Goal: Task Accomplishment & Management: Use online tool/utility

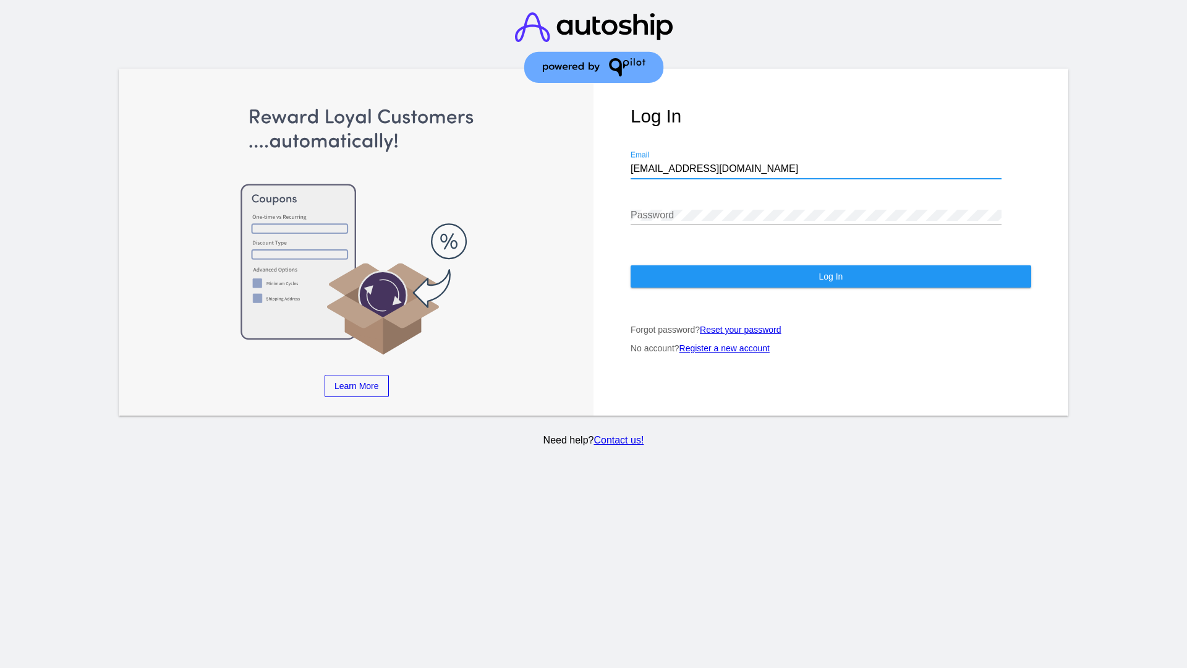
type input "jr@patternsinthecloud.com"
click at [830, 276] on span "Log In" at bounding box center [831, 276] width 24 height 10
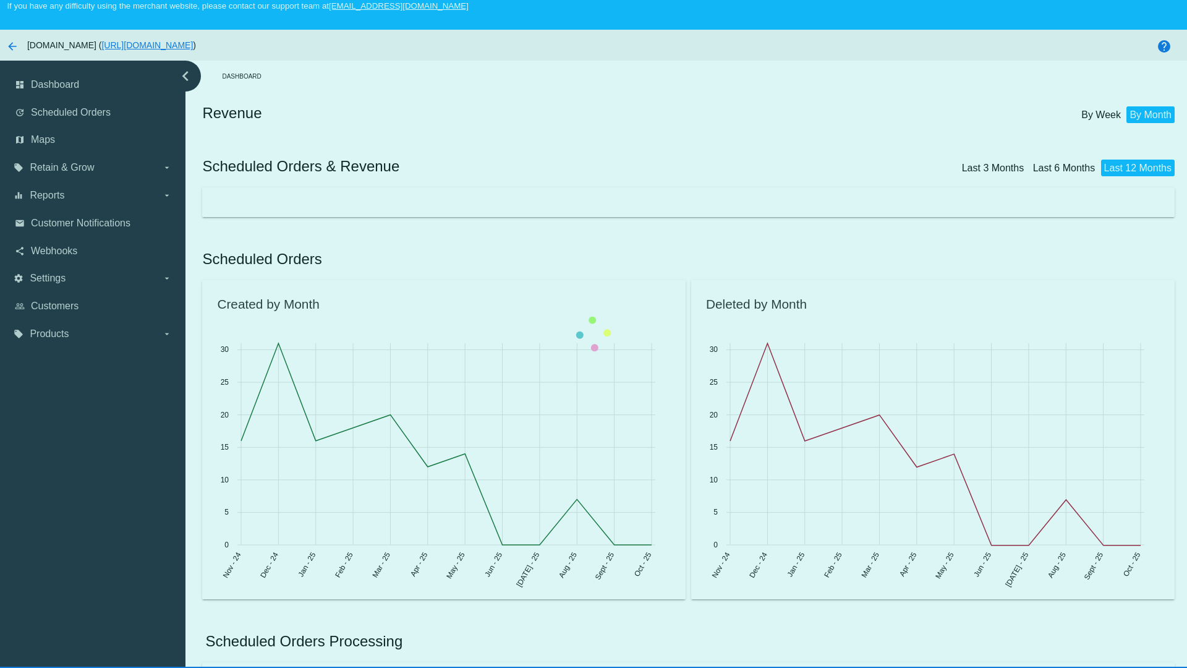
scroll to position [77, 0]
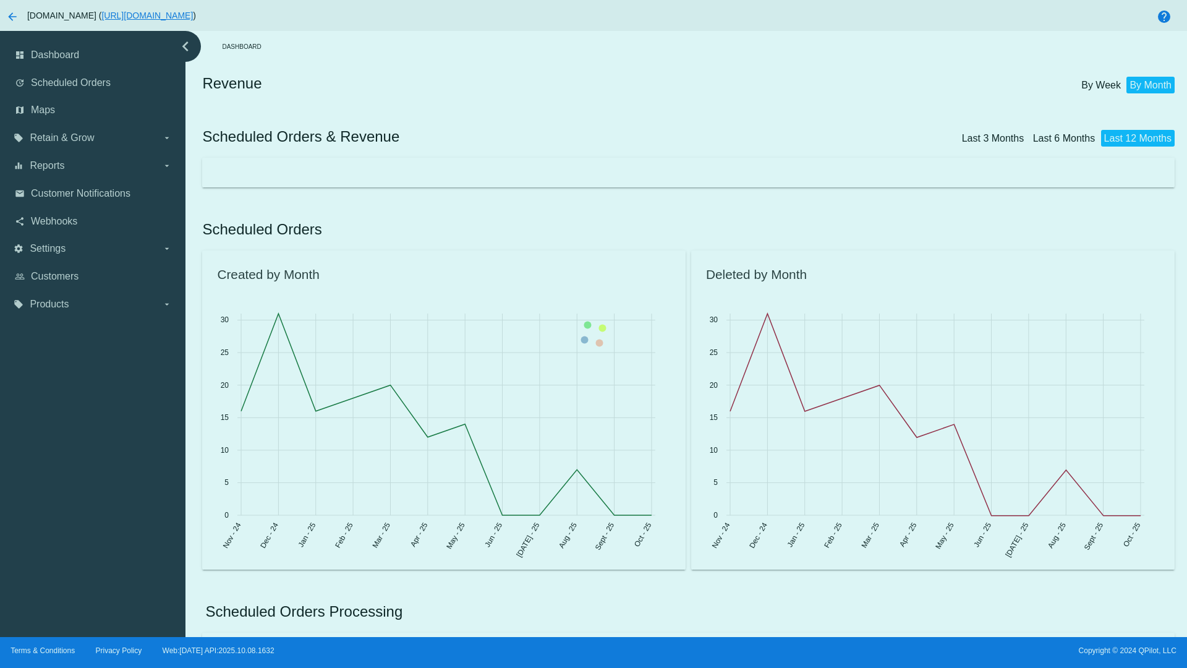
click at [93, 304] on label "local_offer Products arrow_drop_down" at bounding box center [93, 304] width 158 height 20
click at [0, 0] on input "local_offer Products arrow_drop_down" at bounding box center [0, 0] width 0 height 0
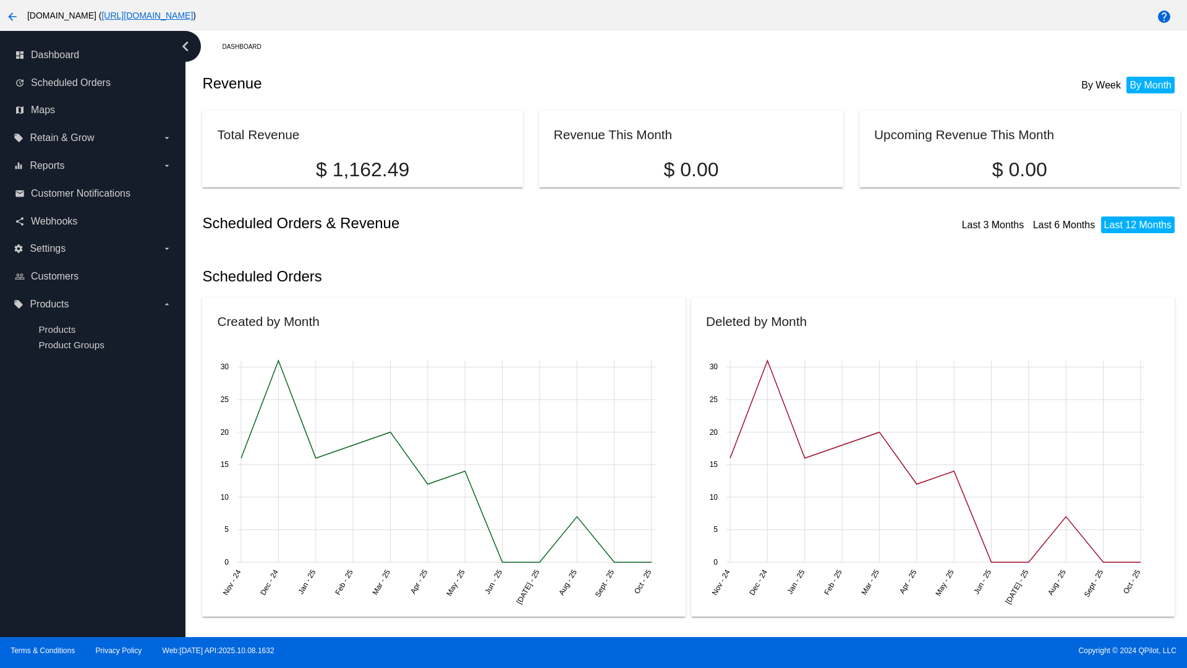
click at [57, 329] on span "Products" at bounding box center [56, 329] width 37 height 11
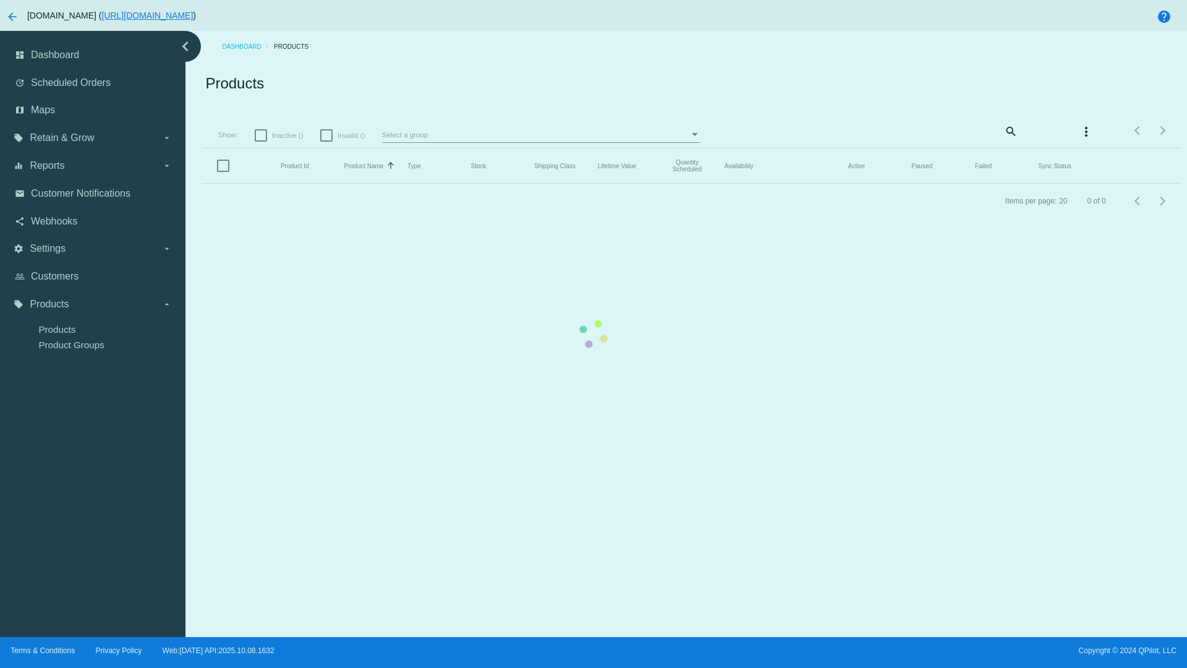
click at [281, 143] on span "Inactive ()" at bounding box center [288, 135] width 32 height 15
click at [261, 142] on input "Inactive ()" at bounding box center [260, 142] width 1 height 1
checkbox input "true"
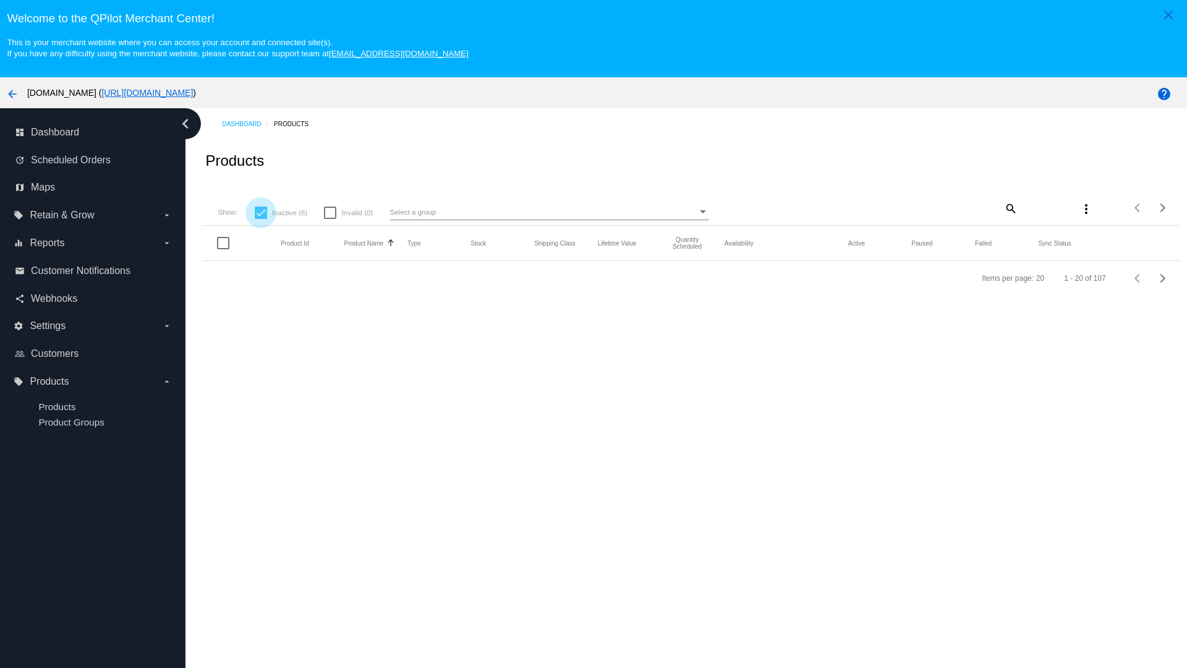
click at [1010, 208] on mat-icon "search" at bounding box center [1010, 207] width 15 height 19
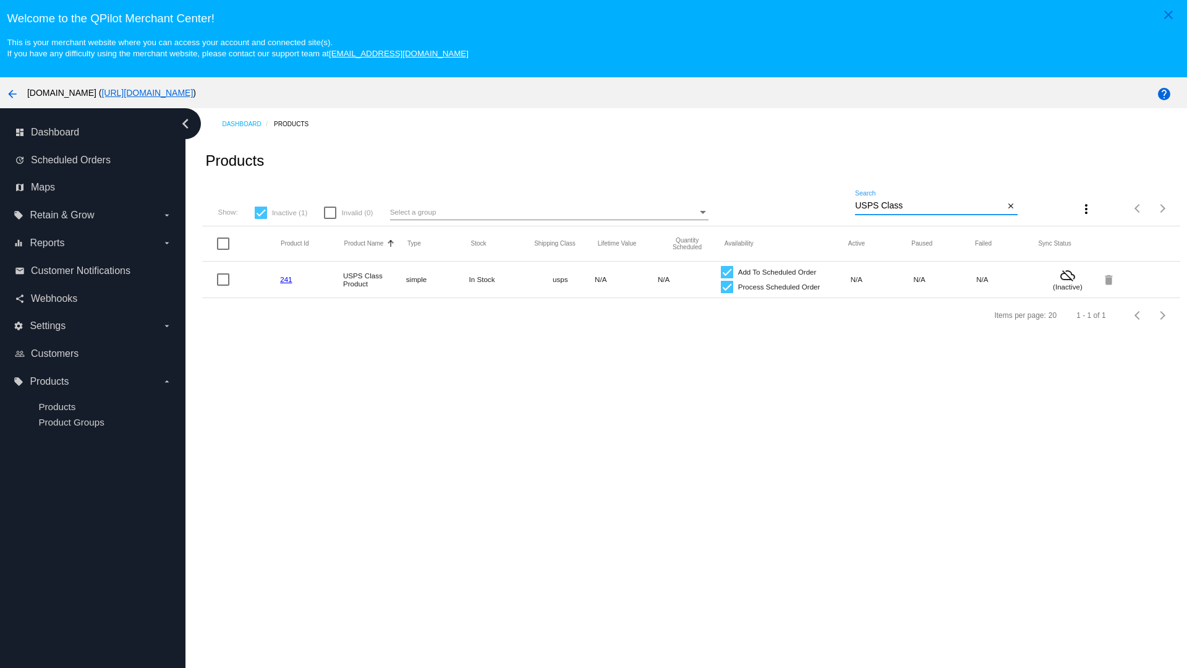
type input "Variable Enable"
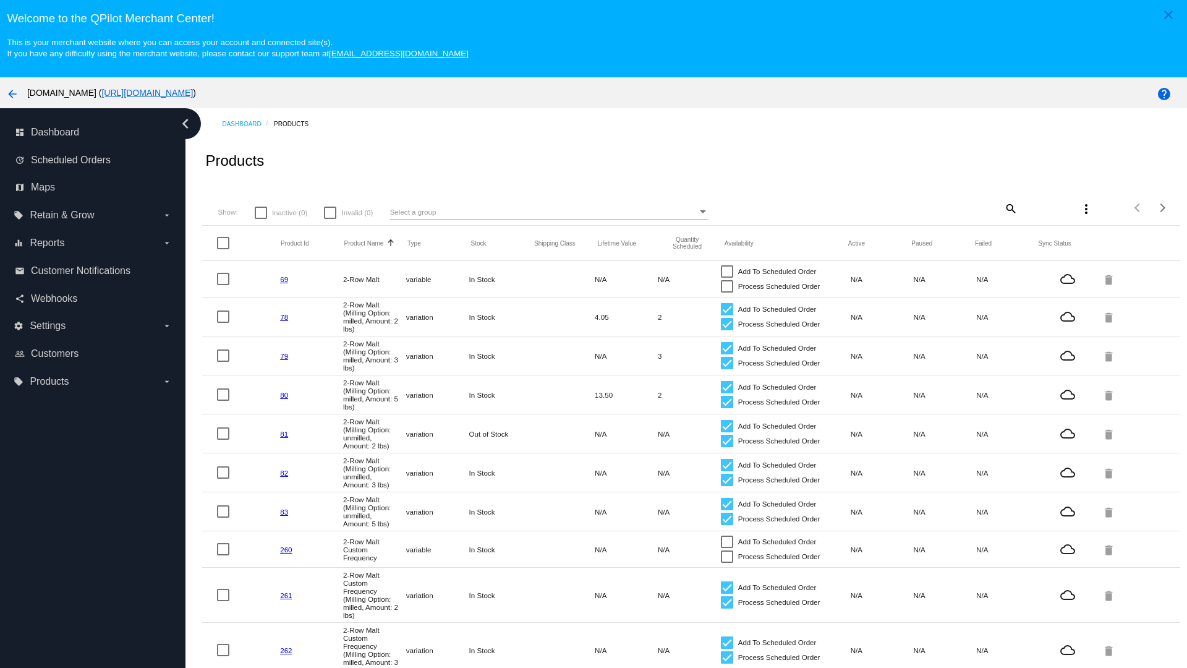
click at [1010, 208] on mat-icon "search" at bounding box center [1010, 207] width 15 height 19
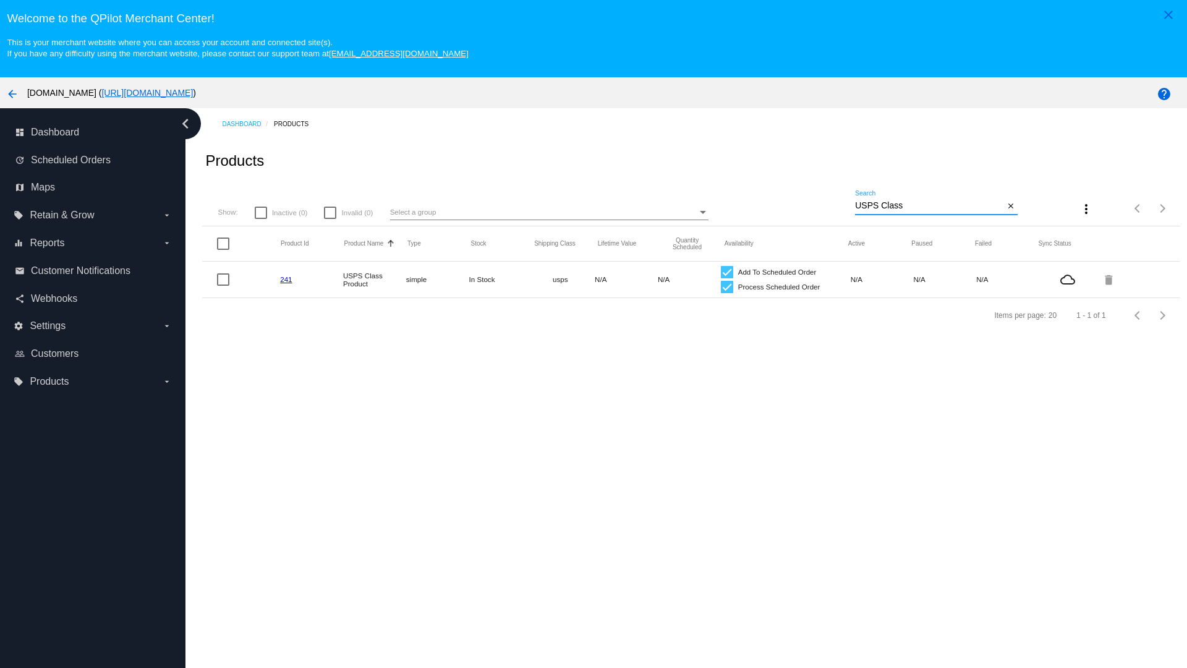
type input "Variable Enable"
